Goal: Information Seeking & Learning: Learn about a topic

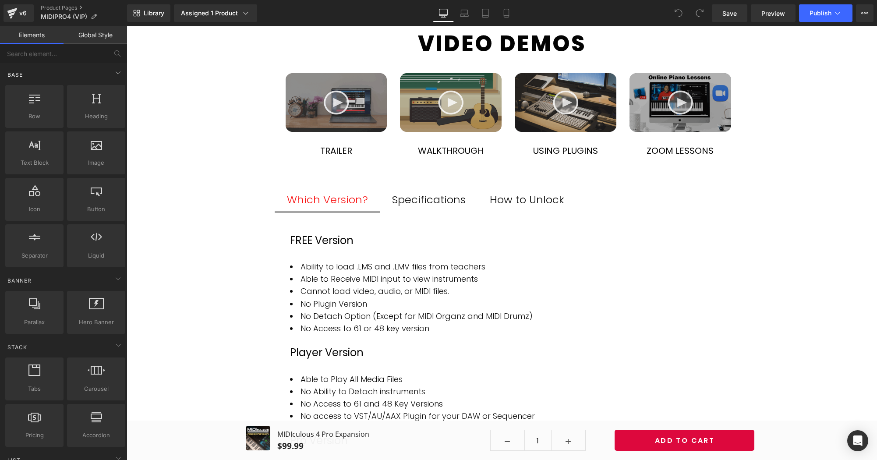
scroll to position [626, 0]
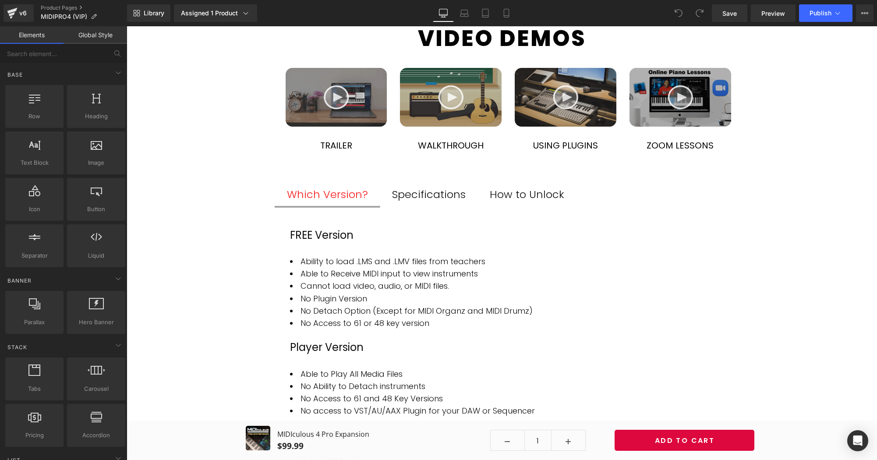
click at [448, 194] on div "Specifications" at bounding box center [429, 194] width 74 height 17
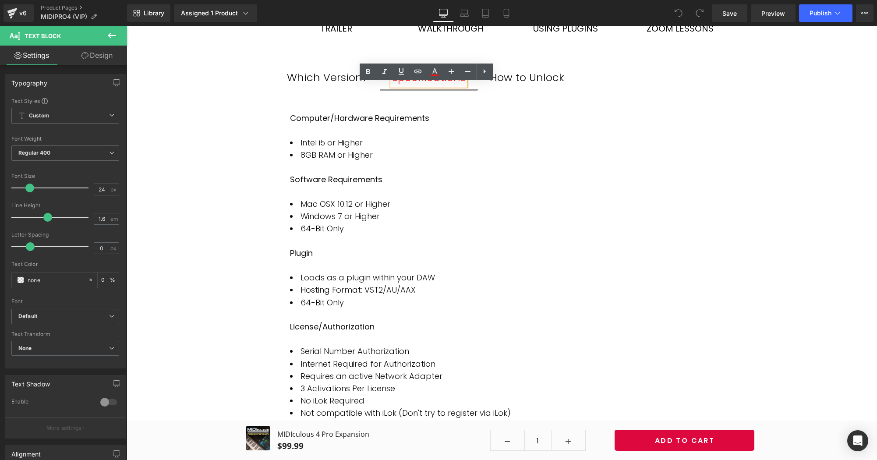
scroll to position [726, 0]
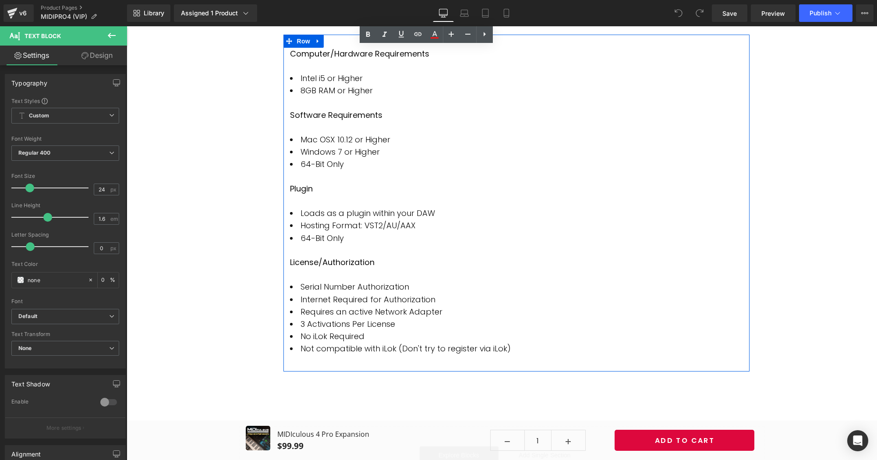
click at [335, 367] on div at bounding box center [516, 369] width 466 height 4
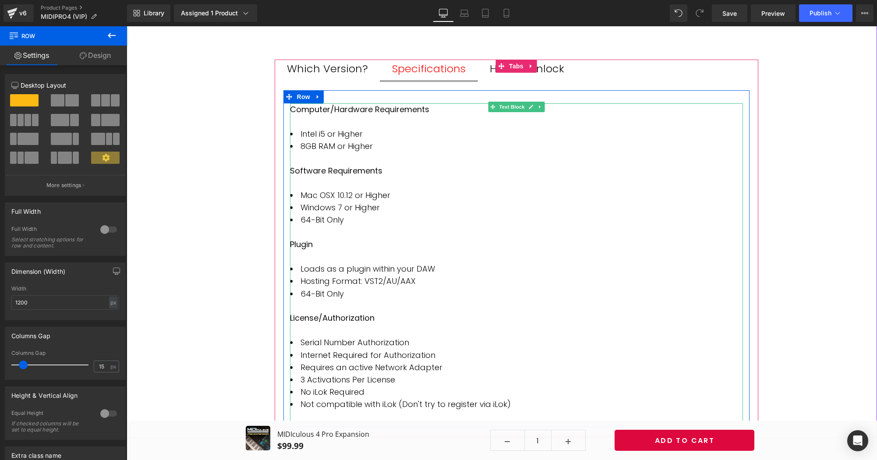
scroll to position [748, 0]
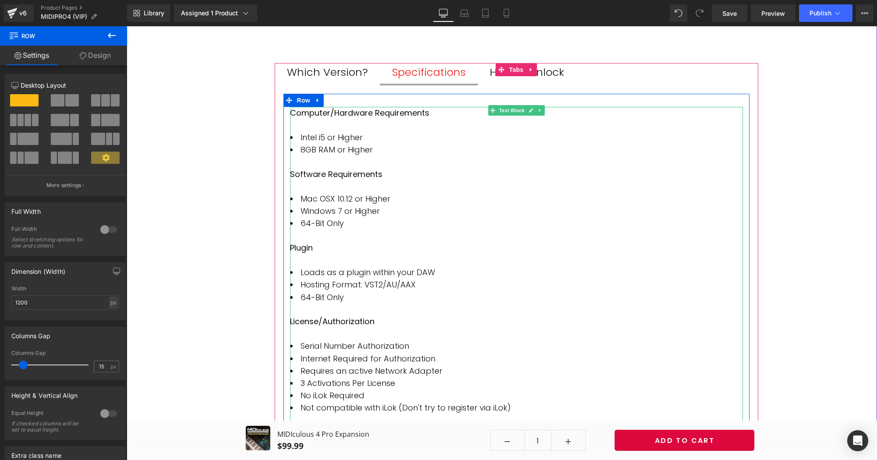
click at [326, 247] on p "Plugin" at bounding box center [516, 248] width 453 height 12
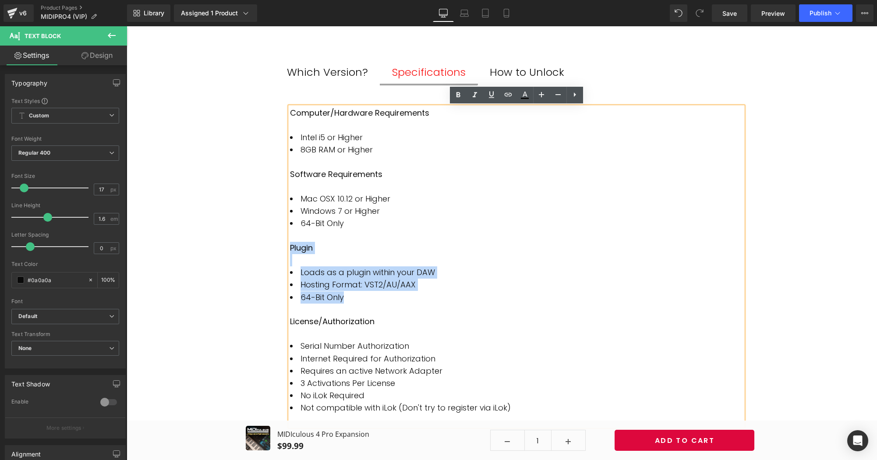
drag, startPoint x: 349, startPoint y: 290, endPoint x: 291, endPoint y: 244, distance: 73.4
click at [291, 244] on div "Computer/Hardware Requirements Intel i5 or Higher 8GB RAM or Higher Software Re…" at bounding box center [516, 266] width 453 height 319
copy div "Plugin Loads as a plugin within your DAW Hosting Format: VST2/AU/AAX 64-Bit Only"
click at [384, 291] on li "64-Bit Only" at bounding box center [516, 297] width 453 height 12
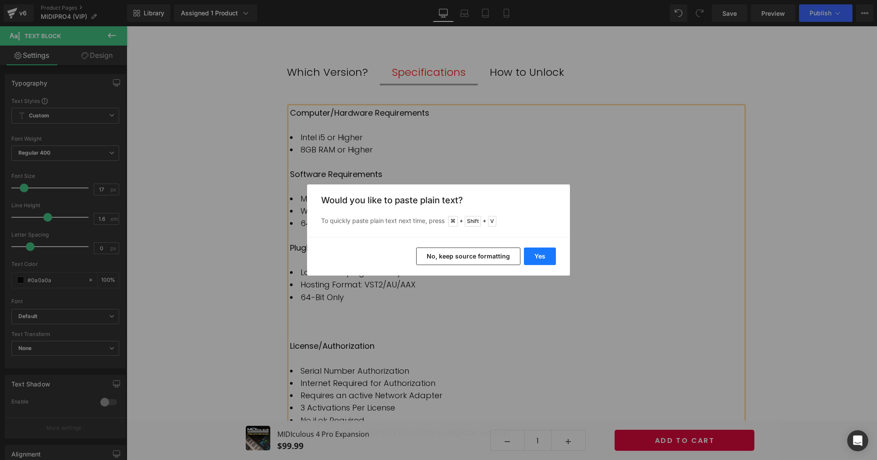
click at [547, 256] on button "Yes" at bounding box center [540, 257] width 32 height 18
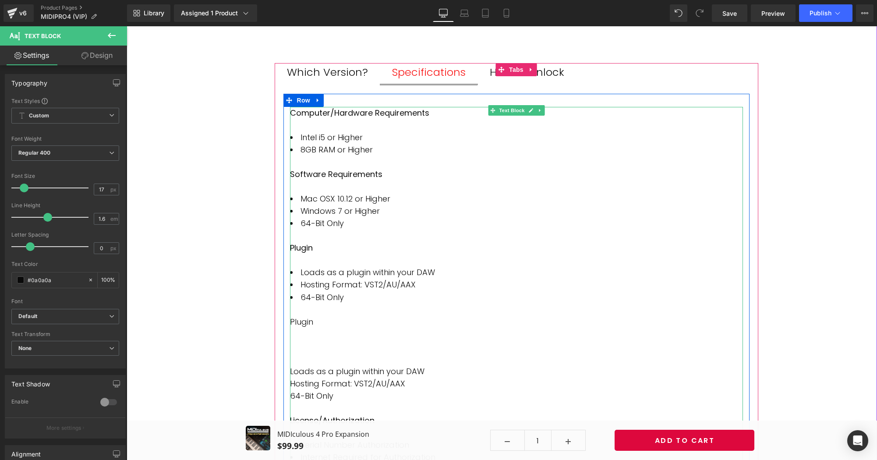
click at [318, 343] on div at bounding box center [516, 346] width 453 height 12
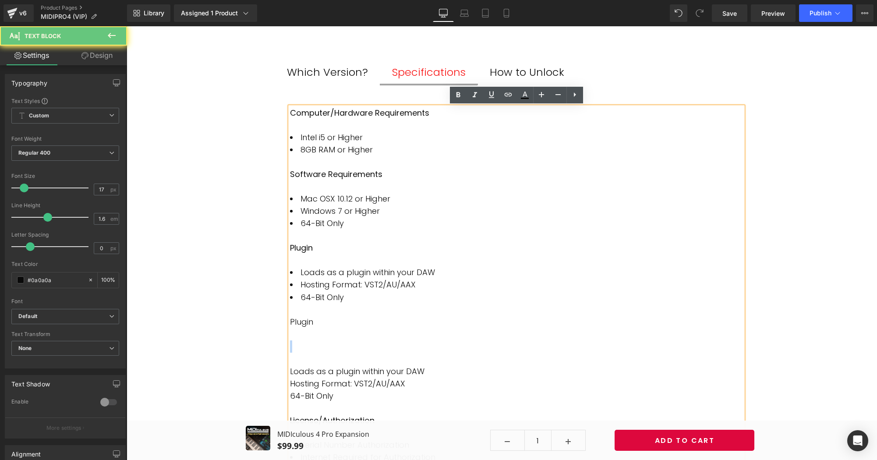
click at [318, 343] on div at bounding box center [516, 346] width 453 height 12
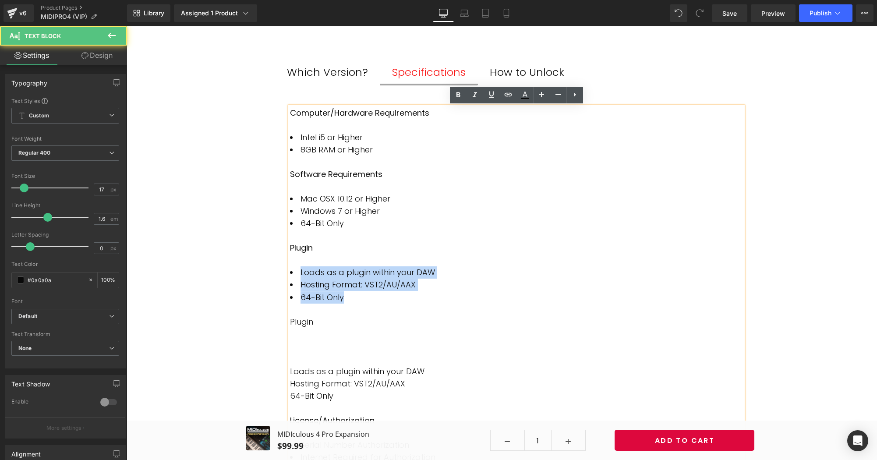
drag, startPoint x: 339, startPoint y: 287, endPoint x: 299, endPoint y: 269, distance: 43.7
click at [299, 269] on ul "Loads as a plugin within your DAW Hosting Format: VST2/AU/AAX 64-Bit Only" at bounding box center [516, 284] width 453 height 37
copy ul "Loads as a plugin within your DAW Hosting Format: VST2/AU/AAX 64-Bit Only"
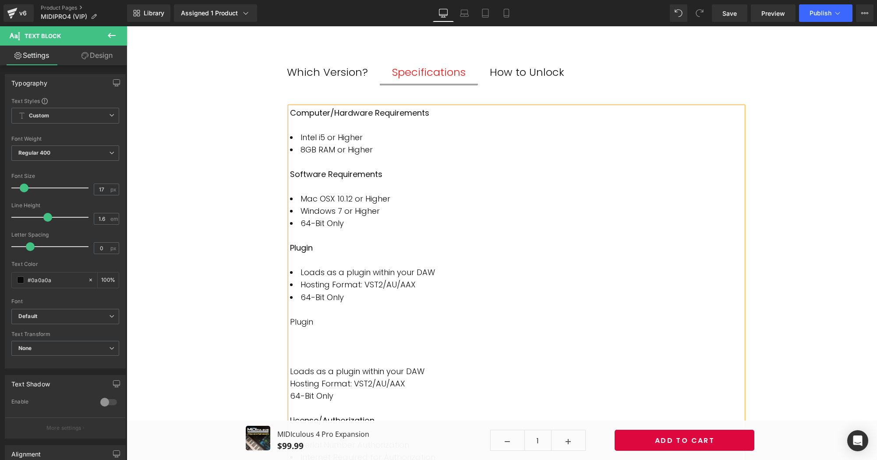
click at [307, 332] on div at bounding box center [516, 334] width 453 height 12
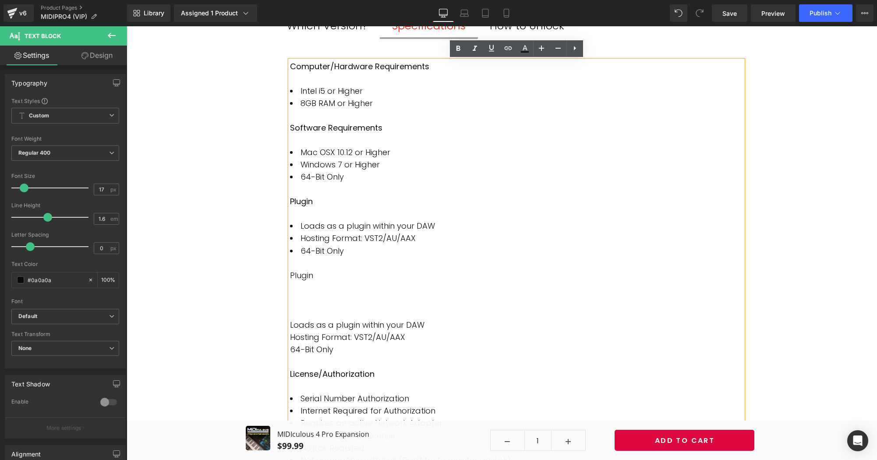
scroll to position [800, 0]
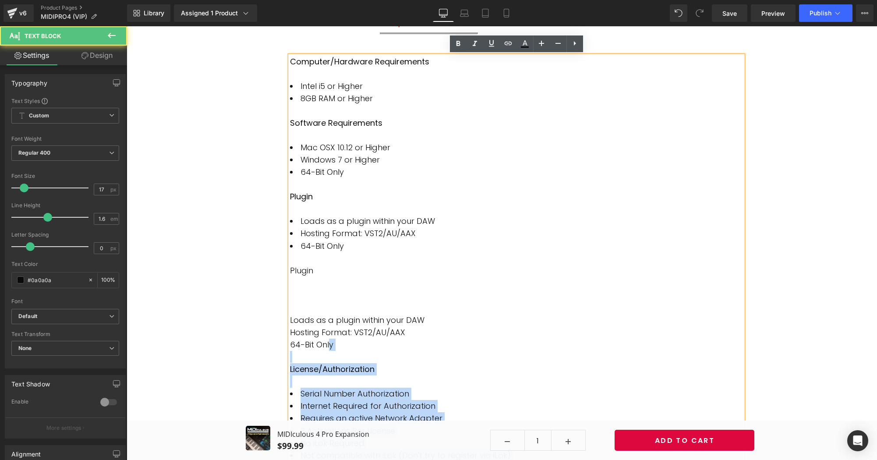
drag, startPoint x: 329, startPoint y: 335, endPoint x: 290, endPoint y: 308, distance: 48.1
click at [290, 308] on div "Computer/Hardware Requirements Intel i5 or Higher 8GB RAM or Higher Software Re…" at bounding box center [516, 265] width 453 height 418
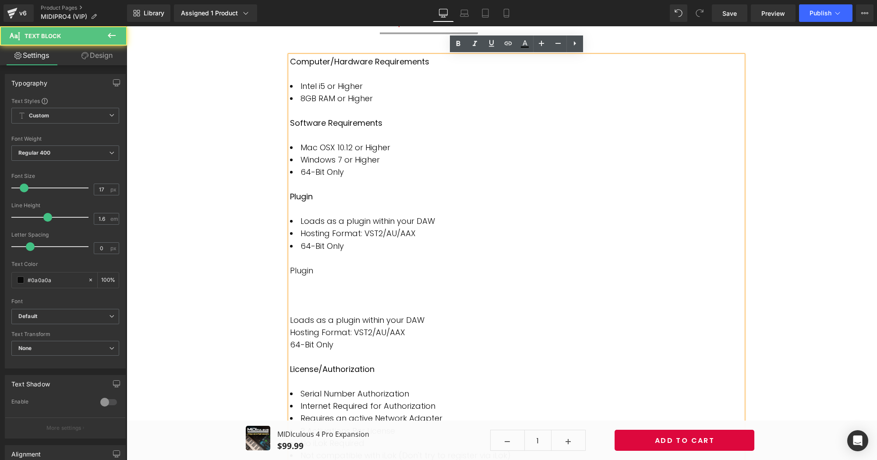
click at [335, 315] on span "Loads as a plugin within your DAW" at bounding box center [357, 320] width 134 height 11
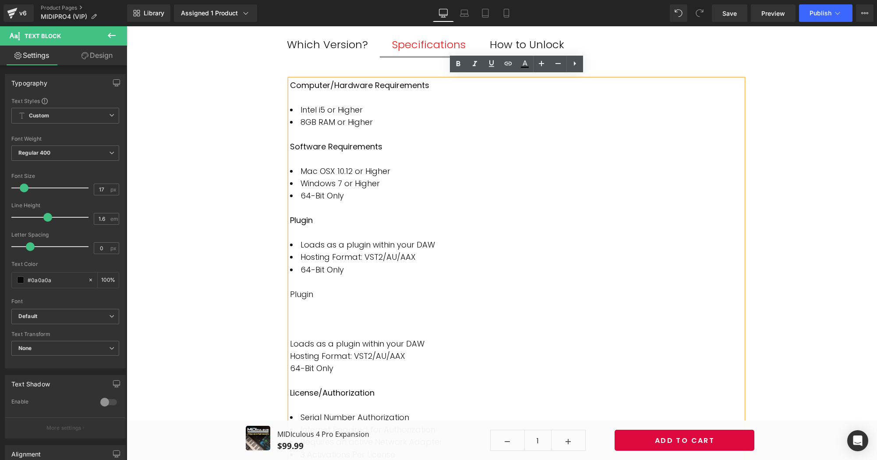
scroll to position [774, 0]
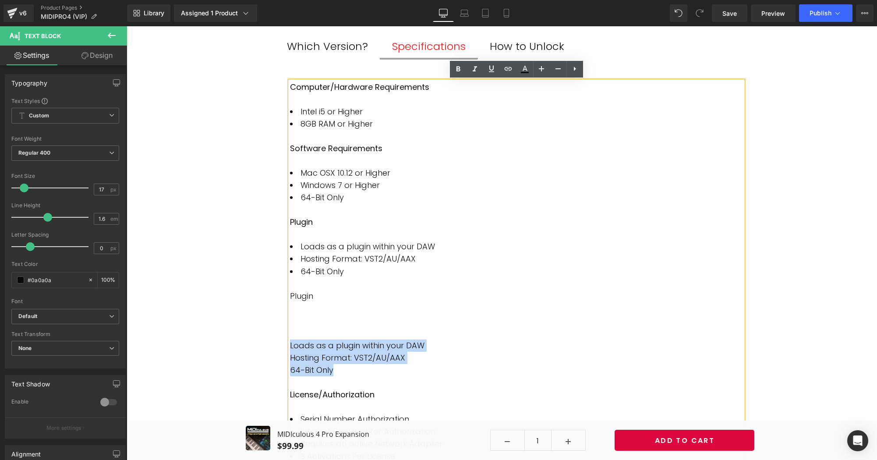
drag, startPoint x: 338, startPoint y: 361, endPoint x: 290, endPoint y: 339, distance: 52.4
click at [290, 339] on div "Computer/Hardware Requirements Intel i5 or Higher 8GB RAM or Higher Software Re…" at bounding box center [516, 290] width 453 height 418
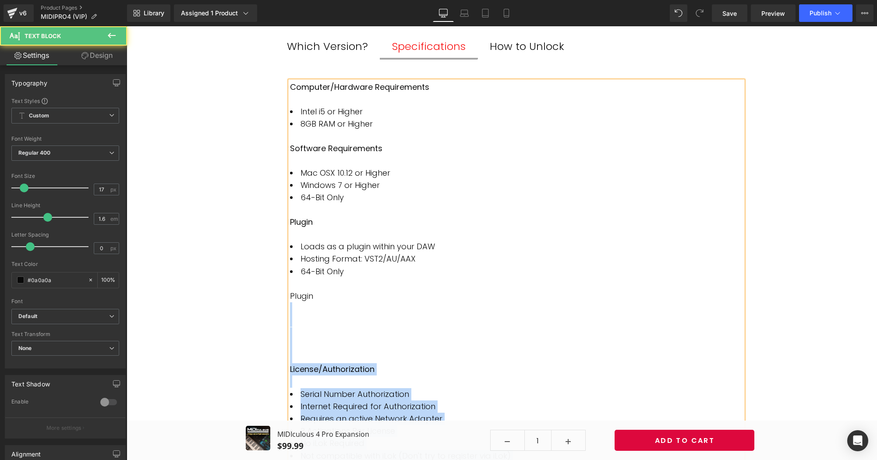
drag, startPoint x: 318, startPoint y: 290, endPoint x: 290, endPoint y: 288, distance: 28.5
click at [290, 290] on div "Plugin" at bounding box center [516, 296] width 453 height 12
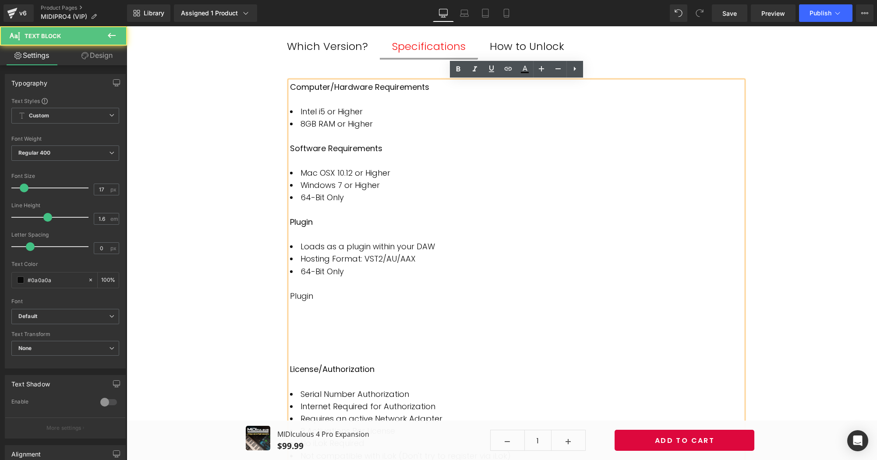
click at [297, 290] on span "Plugin" at bounding box center [301, 295] width 23 height 11
click at [299, 302] on div at bounding box center [516, 308] width 453 height 12
click at [304, 290] on span "Plugin" at bounding box center [301, 295] width 23 height 11
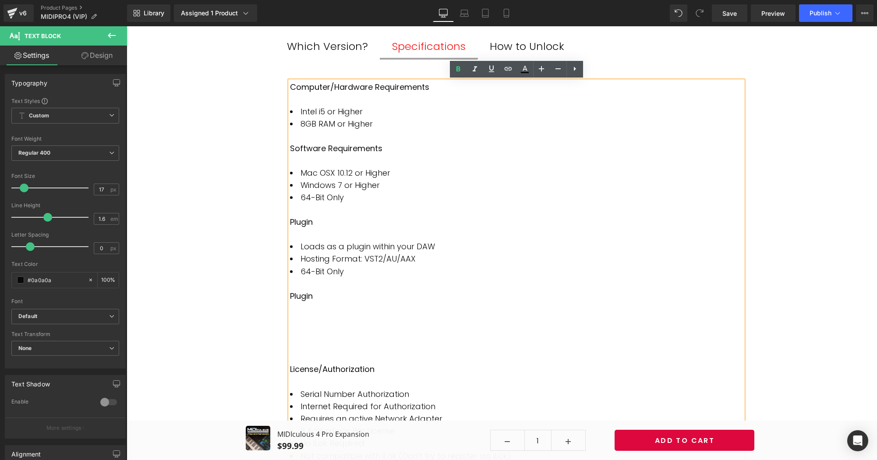
click at [304, 302] on div at bounding box center [516, 308] width 453 height 12
click at [575, 67] on icon at bounding box center [575, 69] width 11 height 11
click at [574, 69] on icon at bounding box center [575, 68] width 2 height 5
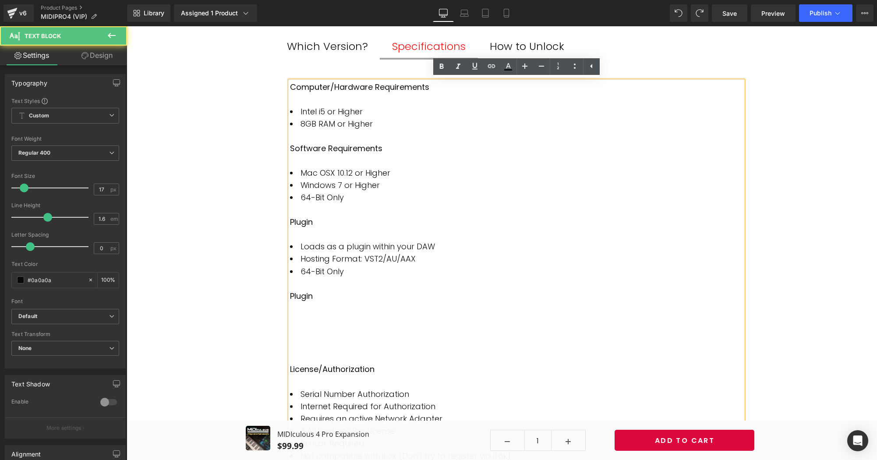
click at [309, 351] on p at bounding box center [516, 357] width 453 height 12
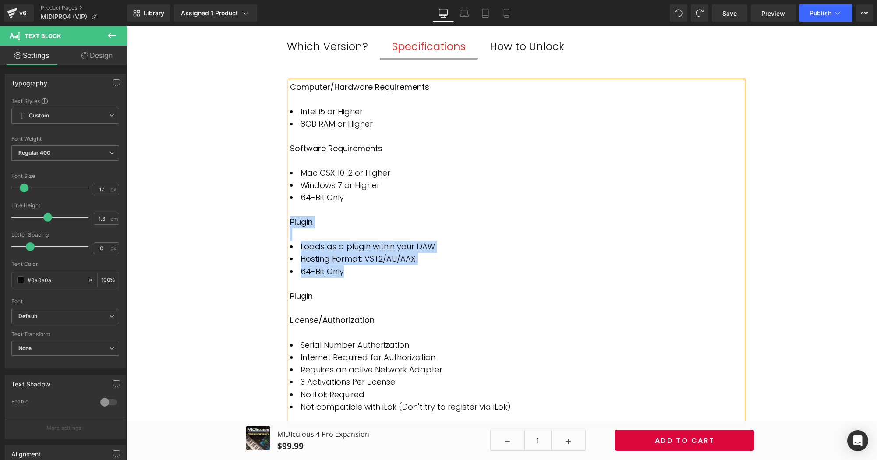
drag, startPoint x: 348, startPoint y: 269, endPoint x: 281, endPoint y: 213, distance: 87.4
click at [281, 213] on div "Computer/Hardware Requirements Intel i5 or Higher 8GB RAM or Higher Software Re…" at bounding box center [517, 248] width 484 height 379
copy div "Plugin Loads as a plugin within your DAW Hosting Format: VST2/AU/AAX 64-Bit Only"
click at [308, 290] on strong "Plugin" at bounding box center [301, 295] width 23 height 11
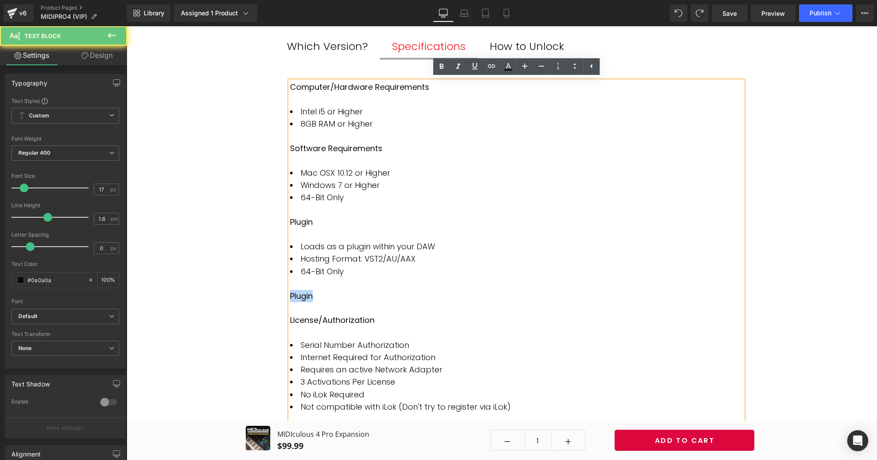
click at [308, 290] on strong "Plugin" at bounding box center [301, 295] width 23 height 11
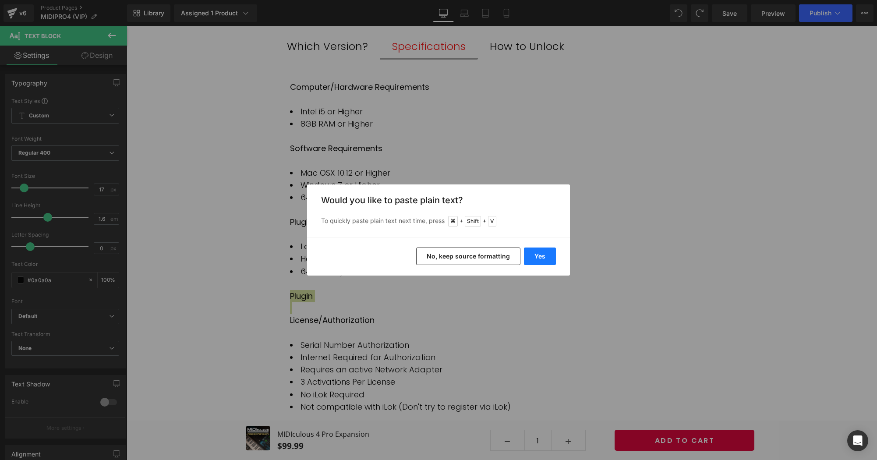
click at [540, 253] on button "Yes" at bounding box center [540, 257] width 32 height 18
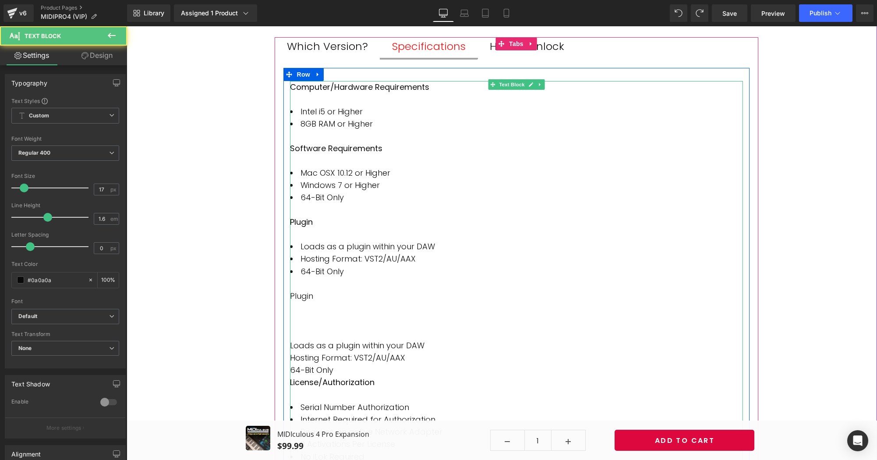
click at [325, 290] on div "Plugin" at bounding box center [516, 296] width 453 height 12
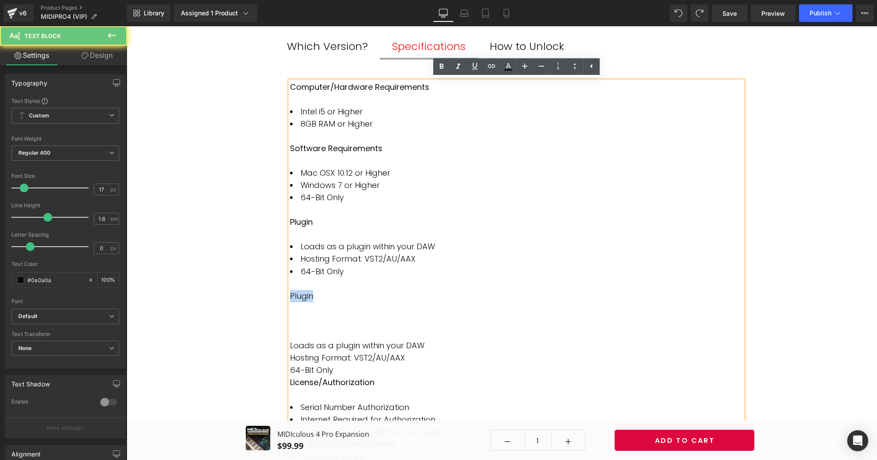
drag, startPoint x: 319, startPoint y: 289, endPoint x: 285, endPoint y: 288, distance: 34.6
click at [285, 288] on div "Computer/Hardware Requirements Intel i5 or Higher 8GB RAM or Higher Software Re…" at bounding box center [516, 284] width 466 height 407
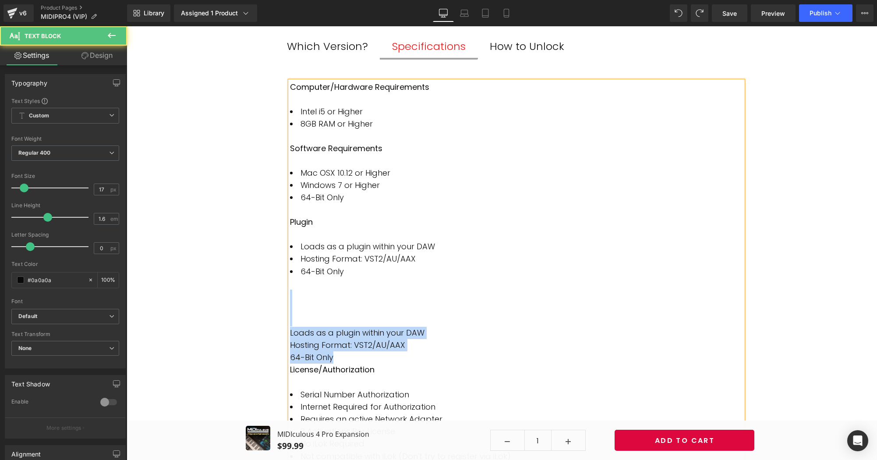
drag, startPoint x: 350, startPoint y: 348, endPoint x: 274, endPoint y: 292, distance: 93.9
click at [275, 292] on div "Computer/Hardware Requirements Intel i5 or Higher 8GB RAM or Higher Software Re…" at bounding box center [517, 273] width 484 height 429
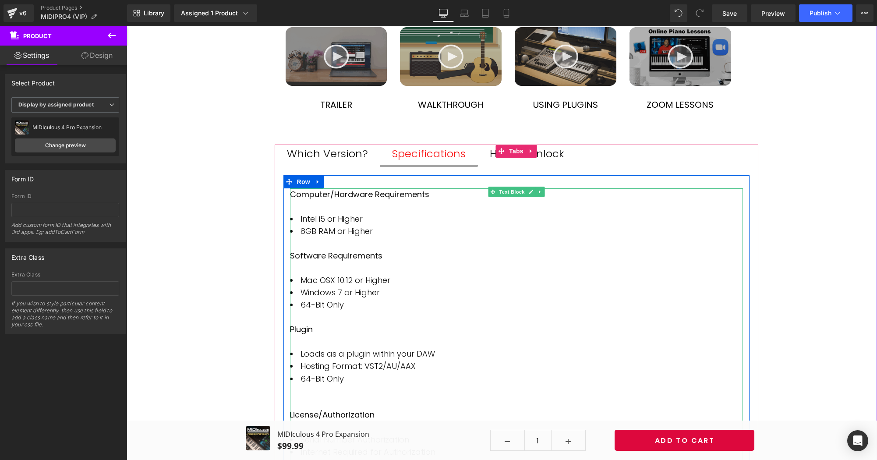
scroll to position [667, 0]
click at [366, 299] on li "64-Bit Only" at bounding box center [516, 304] width 453 height 12
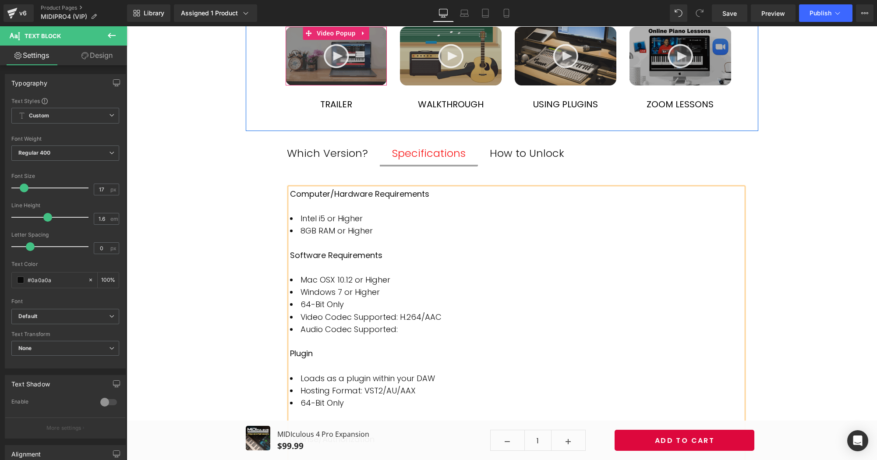
scroll to position [666, 0]
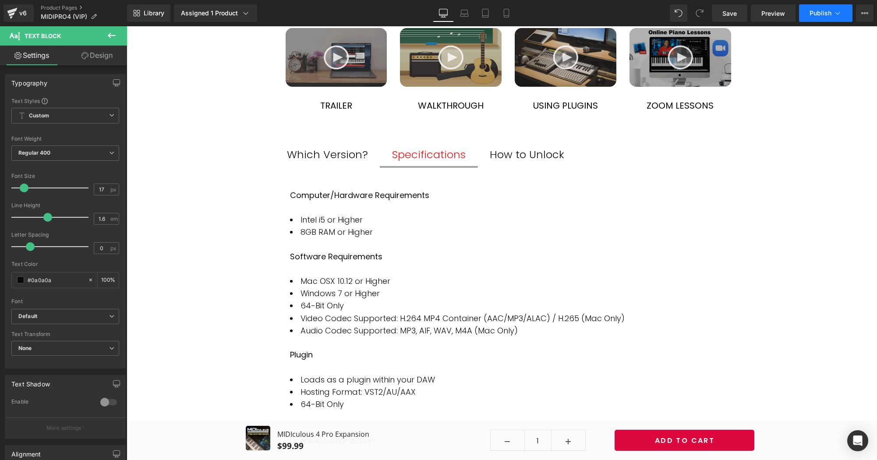
click at [827, 12] on span "Publish" at bounding box center [821, 13] width 22 height 7
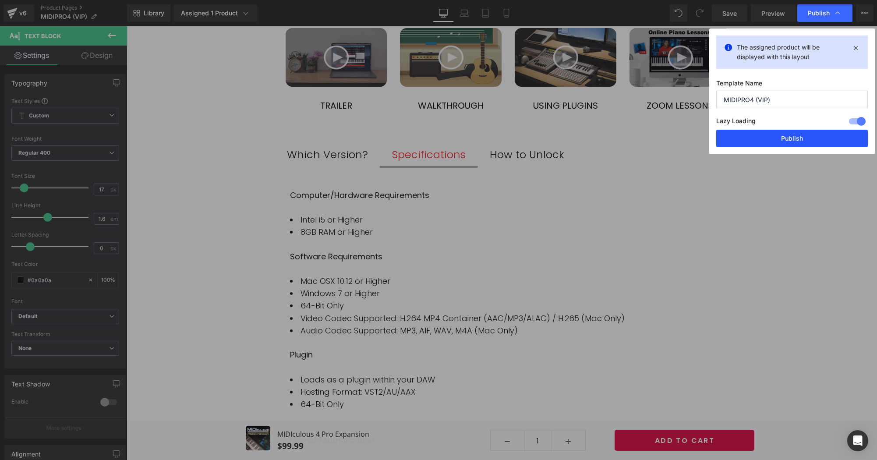
click at [790, 138] on button "Publish" at bounding box center [792, 139] width 152 height 18
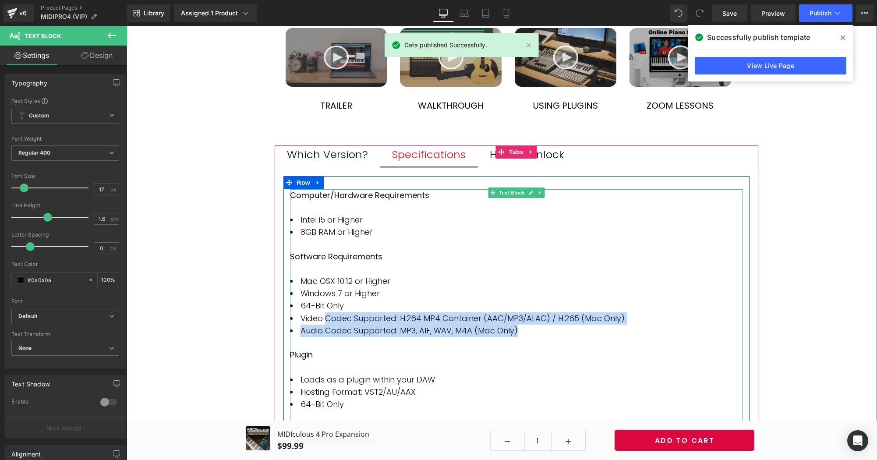
scroll to position [665, 0]
drag, startPoint x: 520, startPoint y: 327, endPoint x: 300, endPoint y: 315, distance: 220.7
click at [300, 315] on ul "Mac OSX 10.12 or Higher Windows 7 or Higher 64-Bit Only Video Codec Supported: …" at bounding box center [516, 307] width 453 height 62
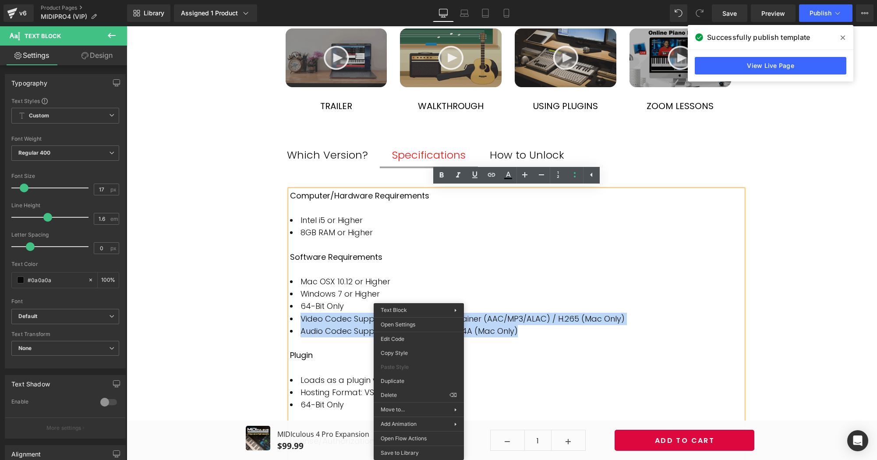
click at [541, 325] on li "Audio Codec Supported: MP3, AIF, WAV, M4A (Mac Only)" at bounding box center [516, 331] width 453 height 12
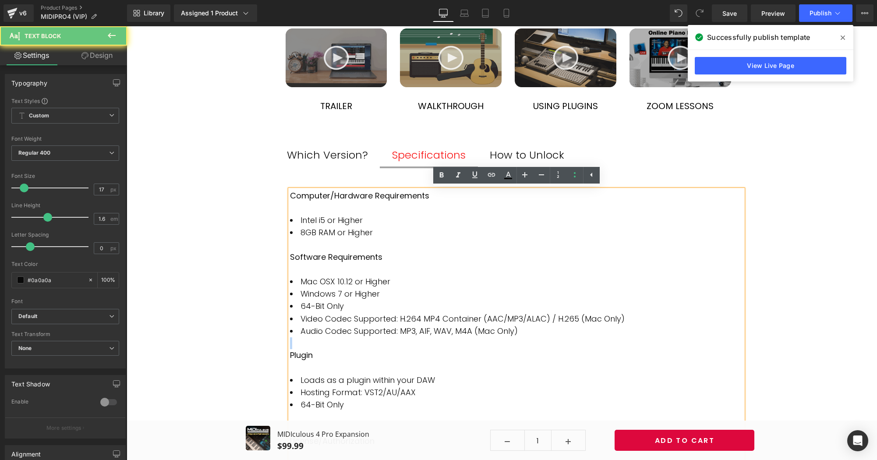
click at [541, 325] on li "Audio Codec Supported: MP3, AIF, WAV, M4A (Mac Only)" at bounding box center [516, 331] width 453 height 12
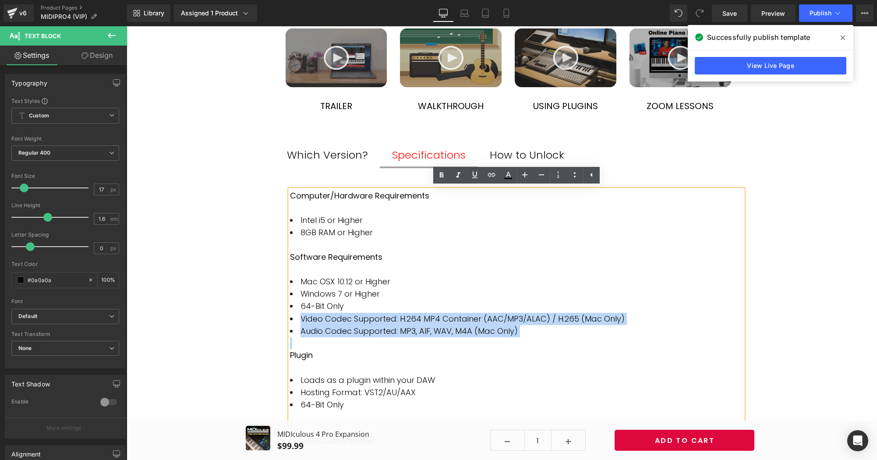
drag, startPoint x: 533, startPoint y: 326, endPoint x: 306, endPoint y: 314, distance: 227.2
click at [306, 314] on ul "Mac OSX 10.12 or Higher Windows 7 or Higher 64-Bit Only Video Codec Supported: …" at bounding box center [516, 307] width 453 height 62
copy ul "Video Codec Supported: H.264 MP4 Container (AAC/MP3/ALAC) / H.265 (Mac Only) Au…"
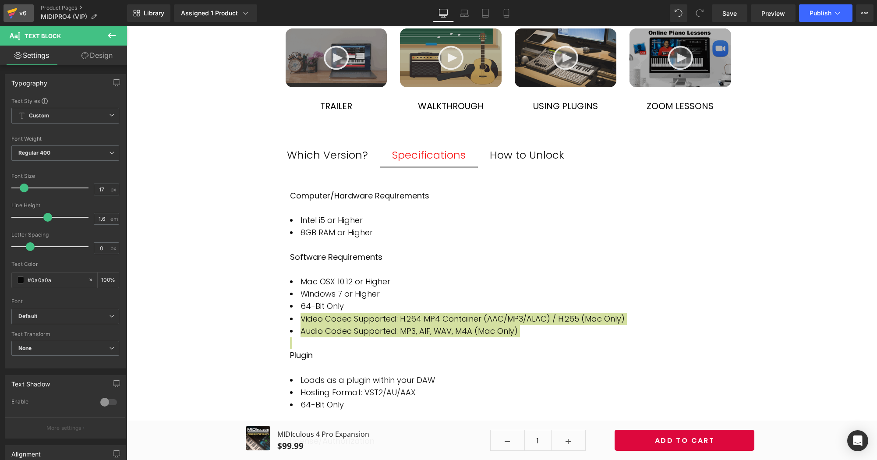
click at [23, 12] on div "v6" at bounding box center [23, 12] width 11 height 11
click at [839, 3] on div "Library Assigned 1 Product Product Preview MIDIculous 4 Pro Expansion Manage as…" at bounding box center [502, 13] width 750 height 26
click at [829, 9] on button "Publish" at bounding box center [825, 13] width 53 height 18
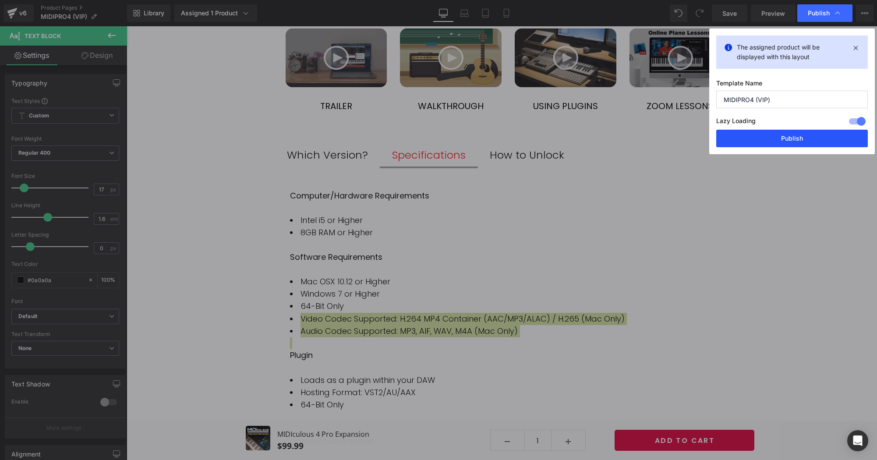
drag, startPoint x: 801, startPoint y: 136, endPoint x: 132, endPoint y: 110, distance: 669.5
click at [801, 136] on button "Publish" at bounding box center [792, 139] width 152 height 18
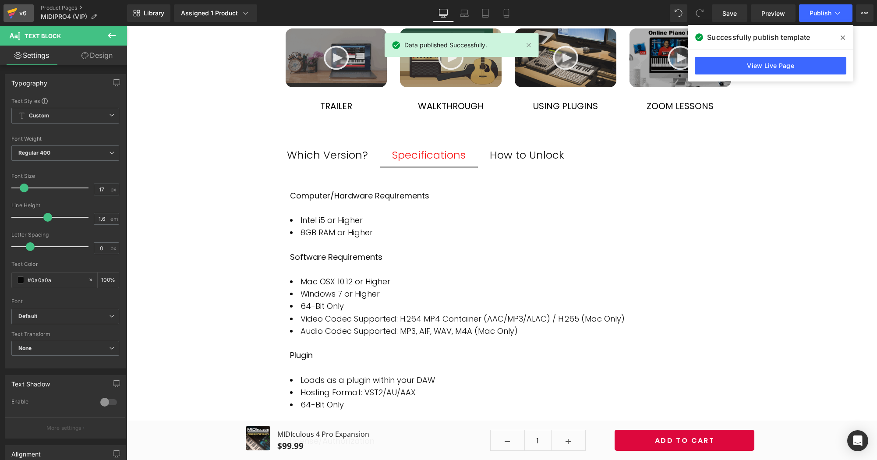
click at [26, 13] on div "v6" at bounding box center [23, 12] width 11 height 11
